Goal: Task Accomplishment & Management: Complete application form

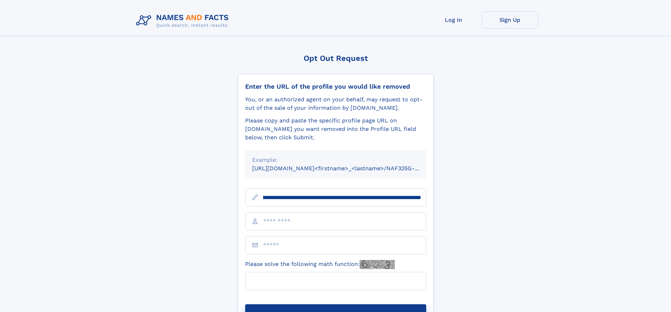
scroll to position [0, 73]
type input "**********"
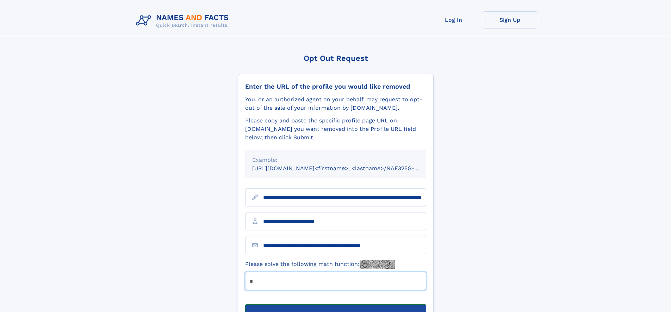
type input "*"
click at [335, 305] on button "Submit Opt Out Request" at bounding box center [335, 316] width 181 height 23
